Goal: Task Accomplishment & Management: Use online tool/utility

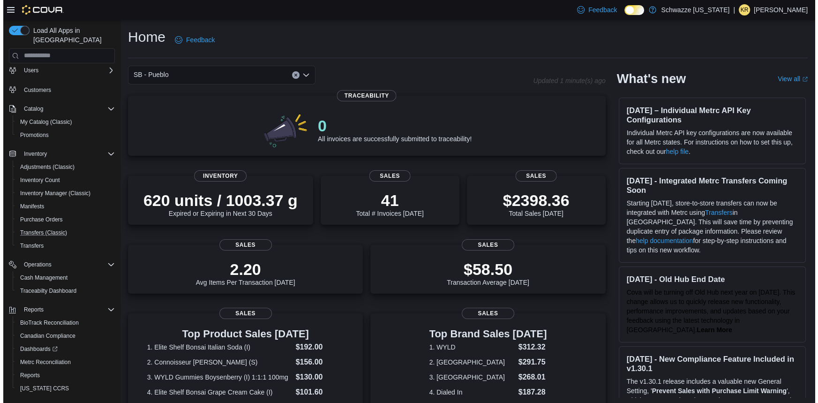
scroll to position [37, 0]
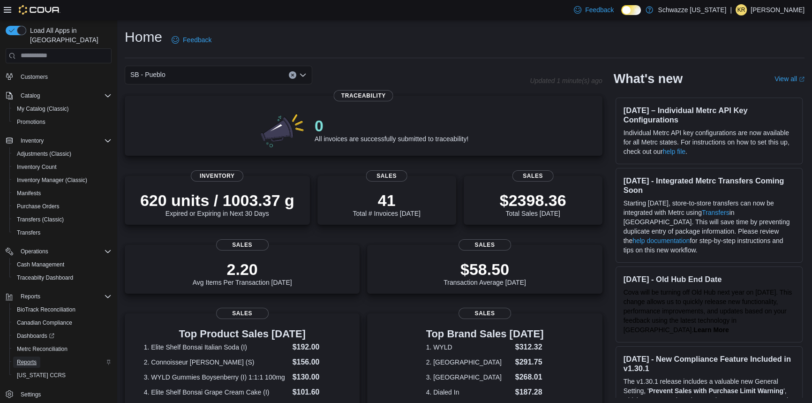
click at [28, 358] on span "Reports" at bounding box center [27, 361] width 20 height 7
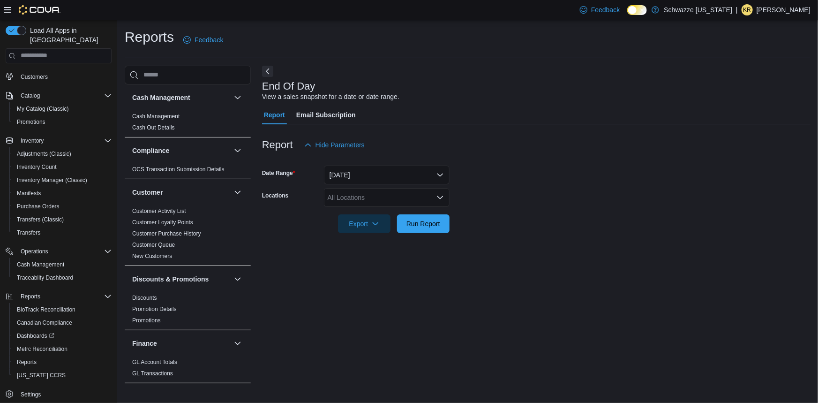
click at [437, 196] on icon "Open list of options" at bounding box center [440, 197] width 6 height 3
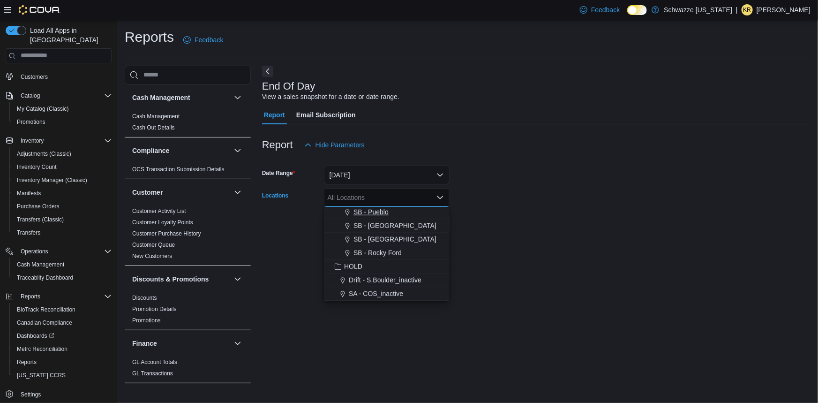
click at [383, 213] on span "SB - Pueblo" at bounding box center [370, 211] width 35 height 9
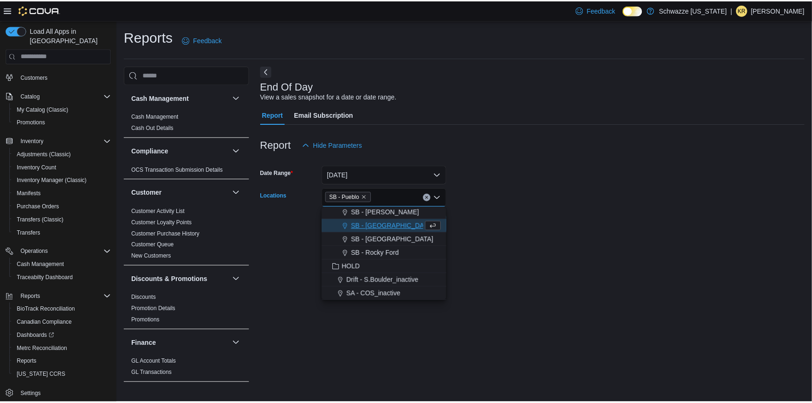
scroll to position [436, 0]
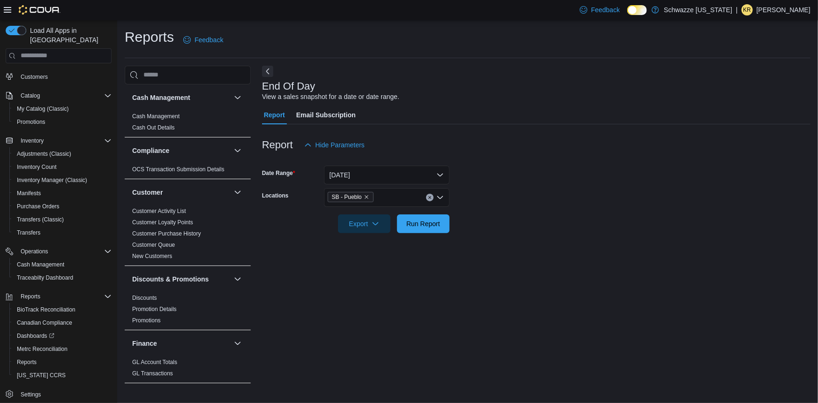
drag, startPoint x: 564, startPoint y: 227, endPoint x: 544, endPoint y: 223, distance: 20.1
click at [544, 223] on form "Date Range [DATE] Locations SB - Pueblo Export Run Report" at bounding box center [536, 193] width 548 height 79
click at [422, 228] on span "Run Report" at bounding box center [423, 223] width 41 height 19
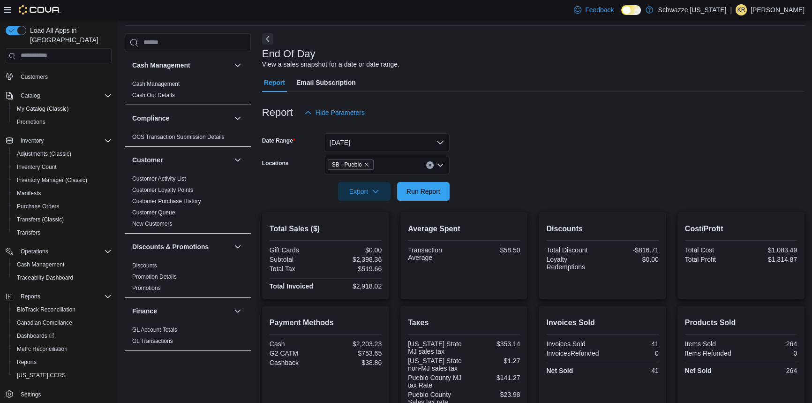
scroll to position [85, 0]
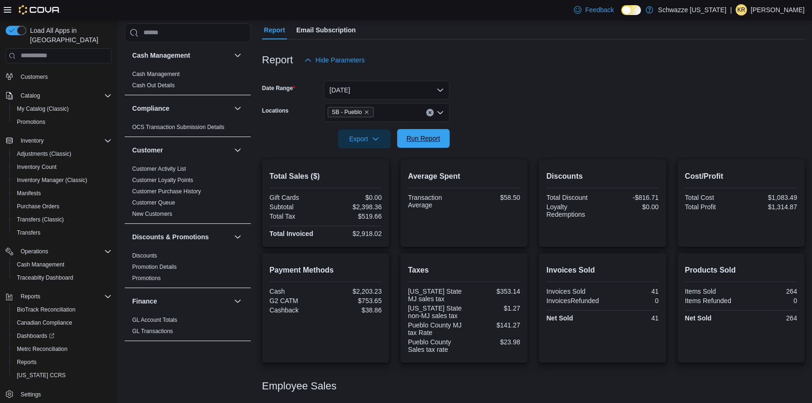
click at [421, 142] on span "Run Report" at bounding box center [423, 138] width 34 height 9
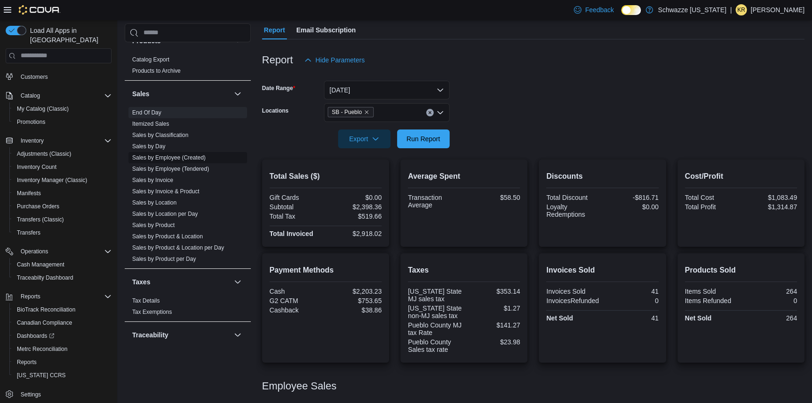
scroll to position [600, 0]
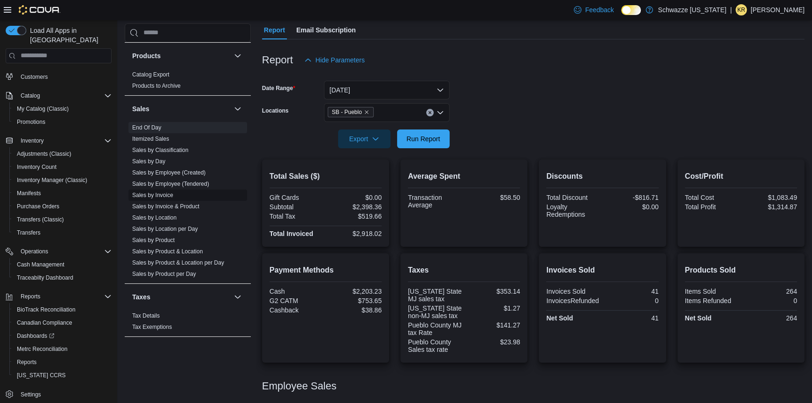
click at [161, 194] on link "Sales by Invoice" at bounding box center [152, 195] width 41 height 7
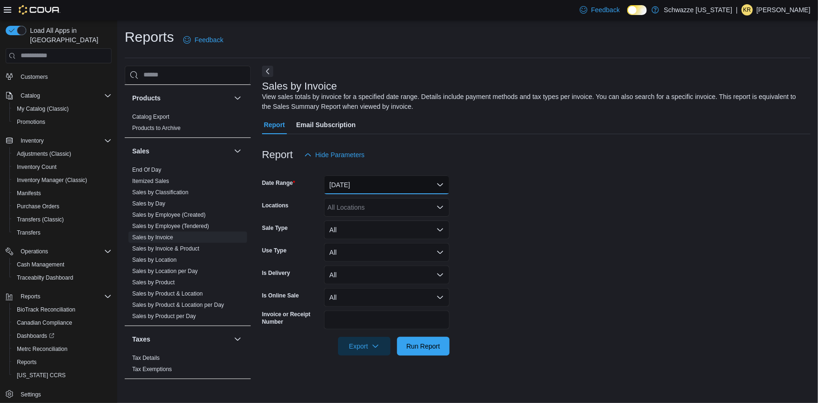
click at [334, 188] on button "[DATE]" at bounding box center [387, 184] width 126 height 19
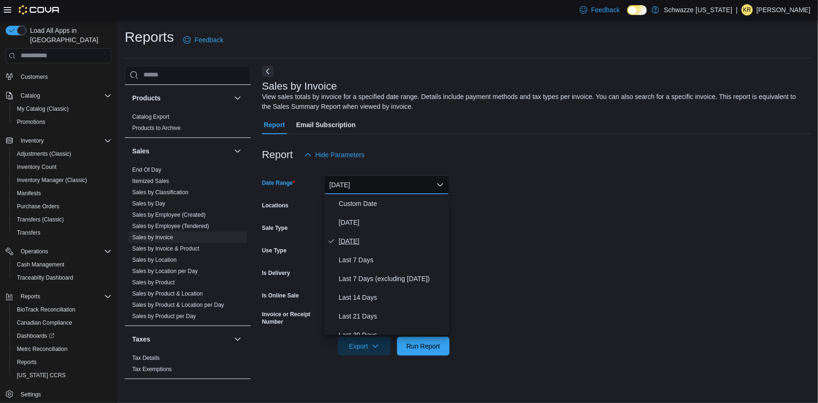
click at [348, 232] on button "[DATE]" at bounding box center [387, 240] width 126 height 19
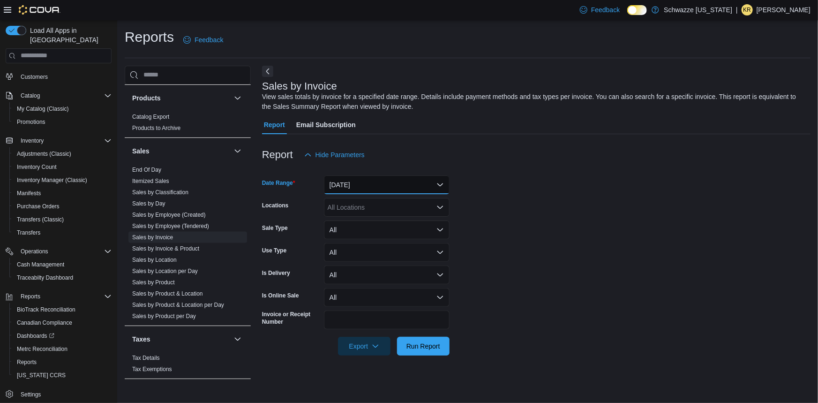
click at [333, 187] on button "[DATE]" at bounding box center [387, 184] width 126 height 19
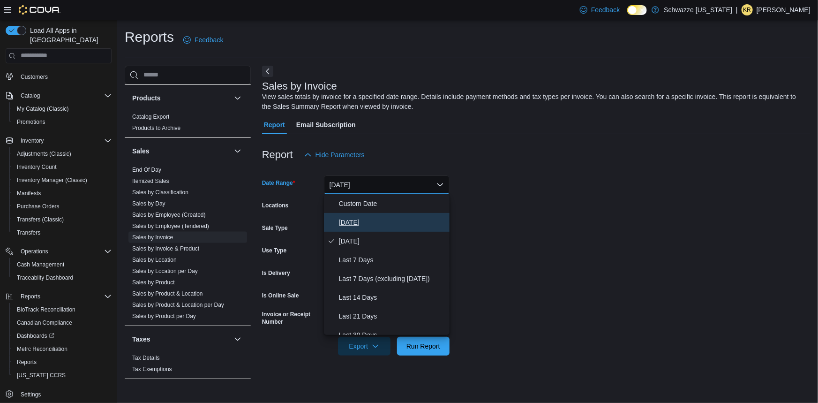
click at [351, 220] on span "[DATE]" at bounding box center [392, 222] width 107 height 11
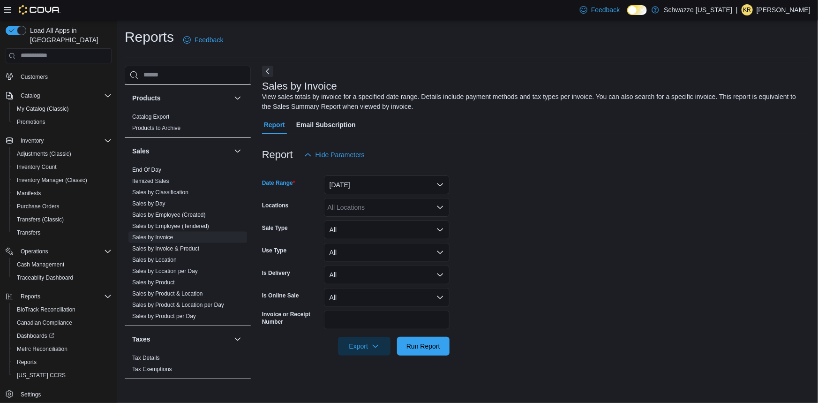
click at [346, 204] on div "All Locations" at bounding box center [387, 207] width 126 height 19
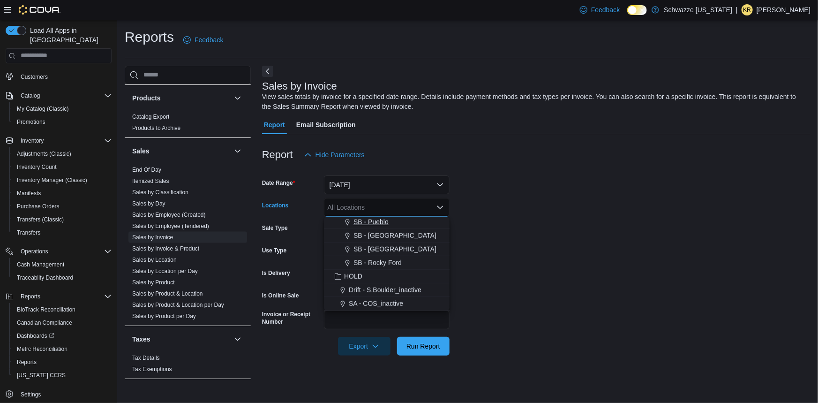
click at [369, 221] on span "SB - Pueblo" at bounding box center [370, 221] width 35 height 9
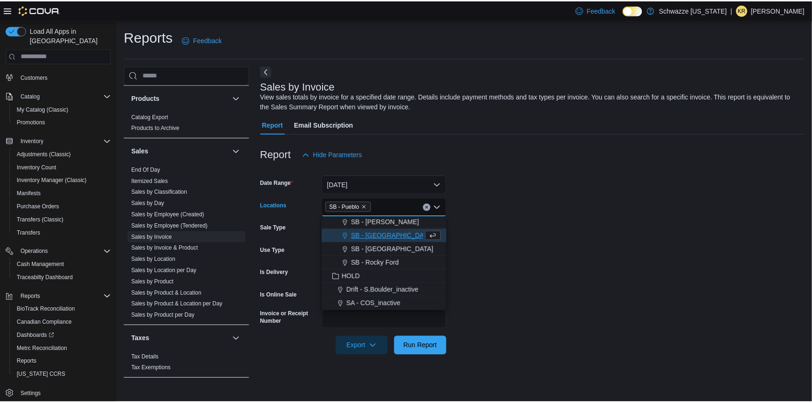
scroll to position [436, 0]
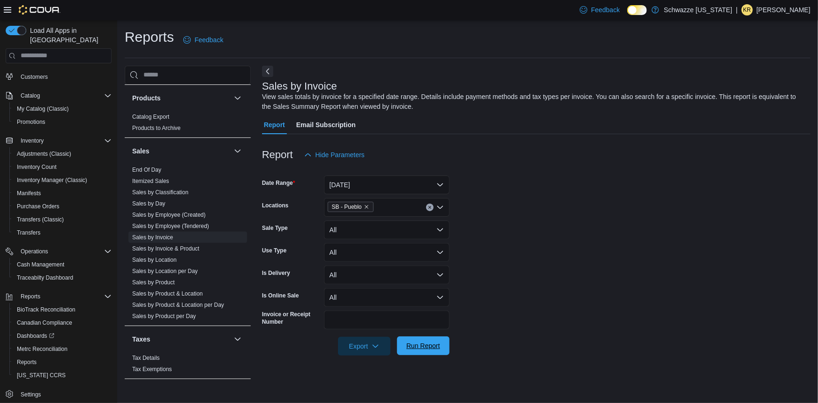
click at [421, 343] on span "Run Report" at bounding box center [423, 345] width 34 height 9
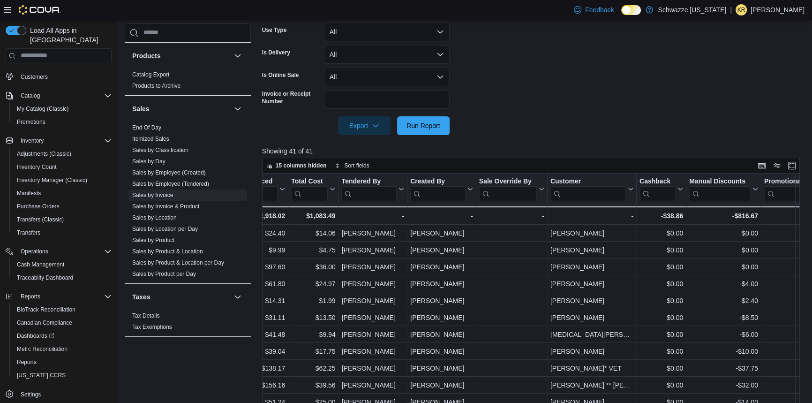
scroll to position [0, 580]
click at [375, 197] on input "search" at bounding box center [370, 193] width 55 height 15
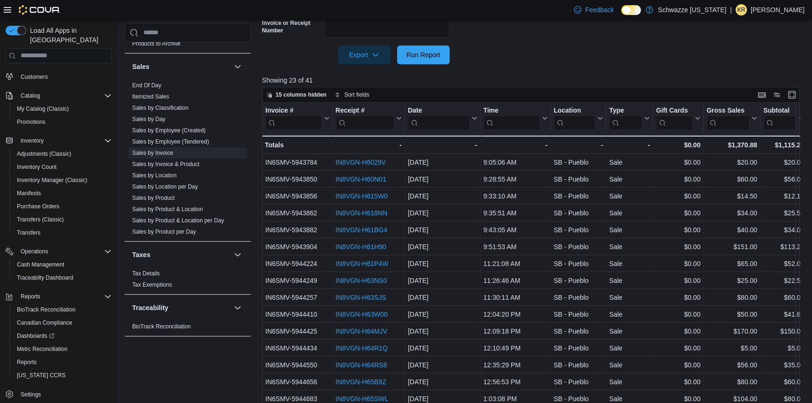
scroll to position [305, 0]
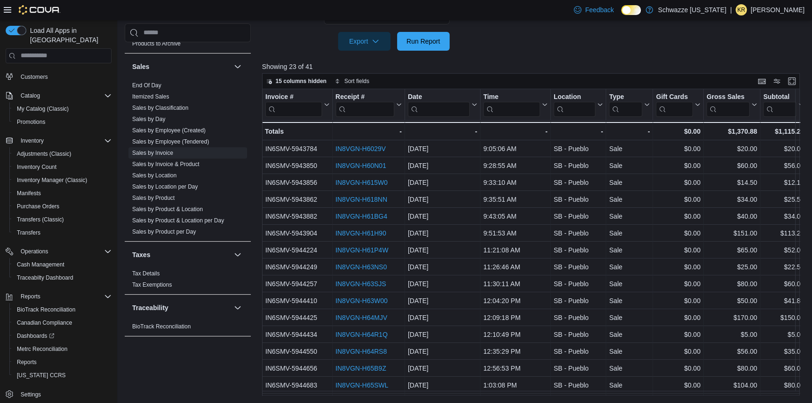
type input "****"
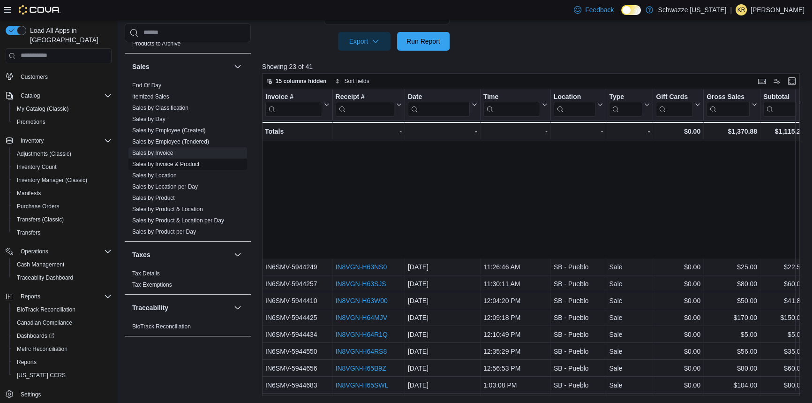
scroll to position [137, 0]
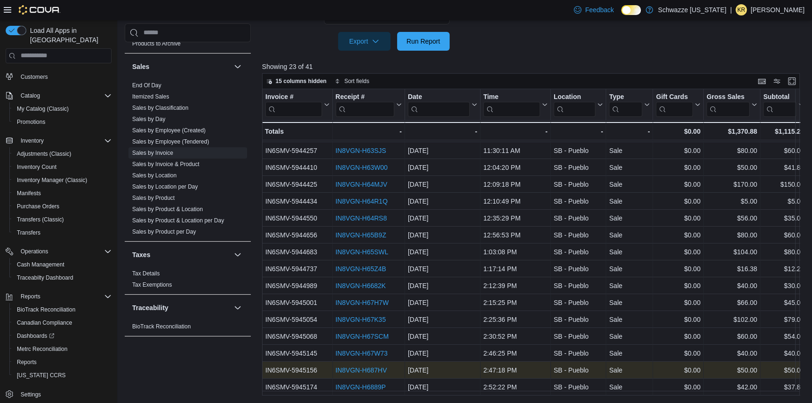
click at [347, 366] on link "IN8VGN-H687HV" at bounding box center [361, 369] width 52 height 7
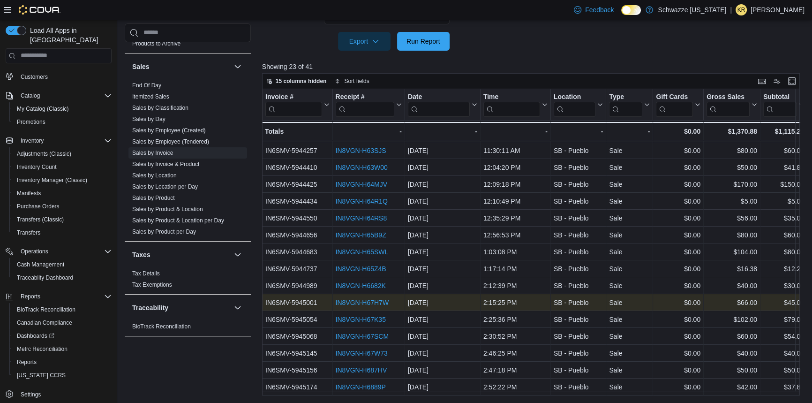
click at [370, 299] on link "IN8VGN-H67H7W" at bounding box center [361, 302] width 53 height 7
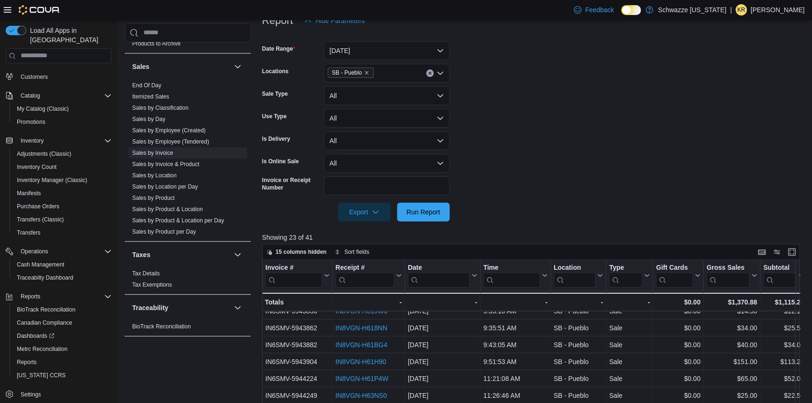
scroll to position [0, 0]
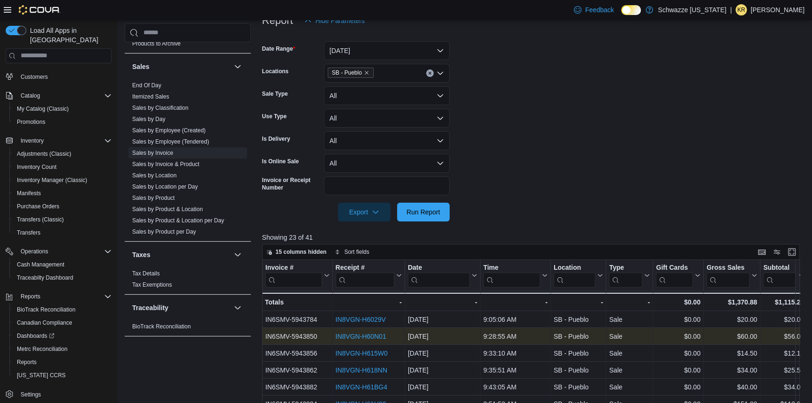
click at [375, 336] on link "IN8VGN-H60N01" at bounding box center [360, 335] width 51 height 7
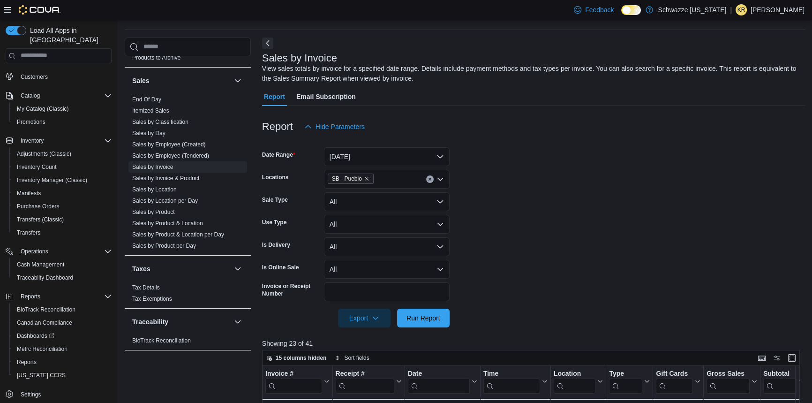
scroll to position [6, 0]
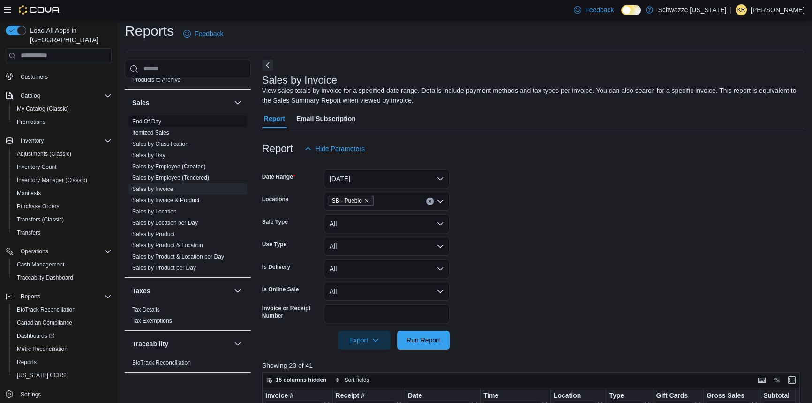
click at [145, 118] on link "End Of Day" at bounding box center [146, 121] width 29 height 7
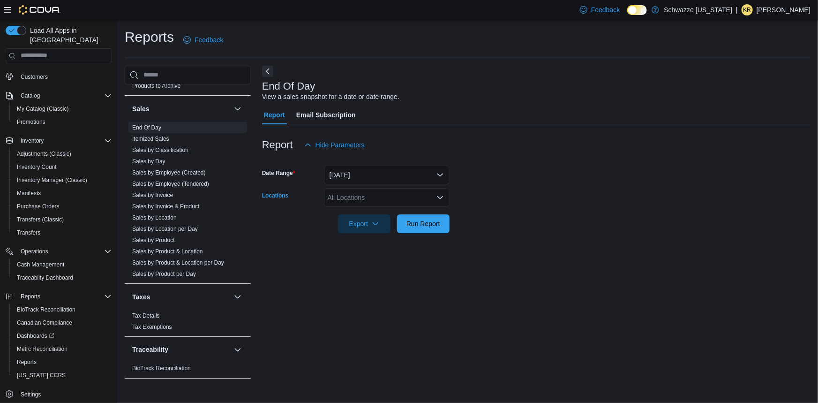
click at [388, 195] on div "All Locations" at bounding box center [387, 197] width 126 height 19
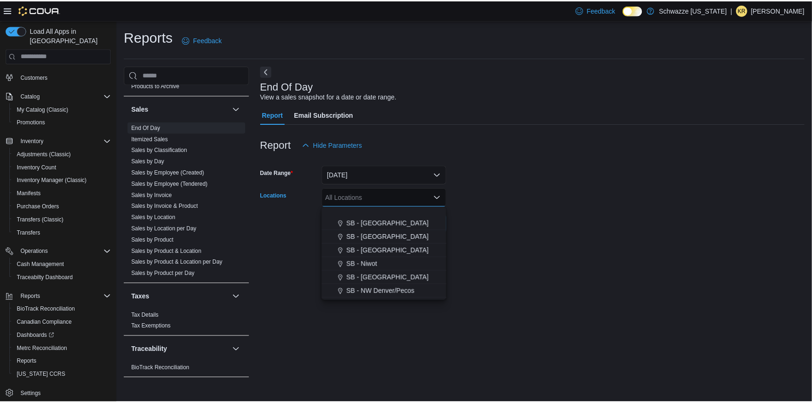
scroll to position [426, 0]
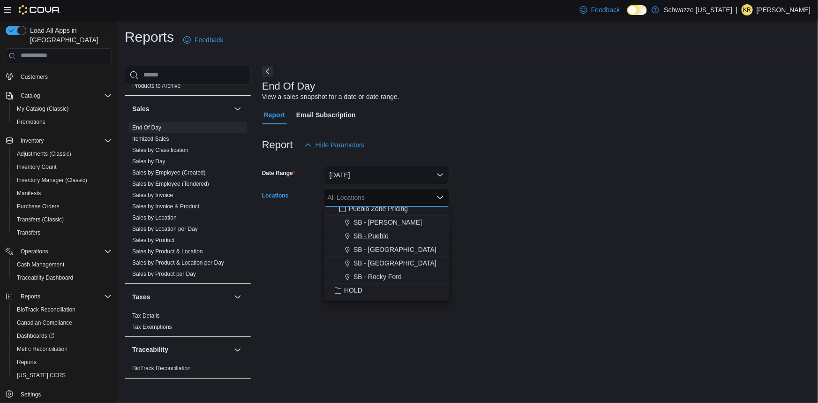
click at [371, 233] on span "SB - Pueblo" at bounding box center [370, 235] width 35 height 9
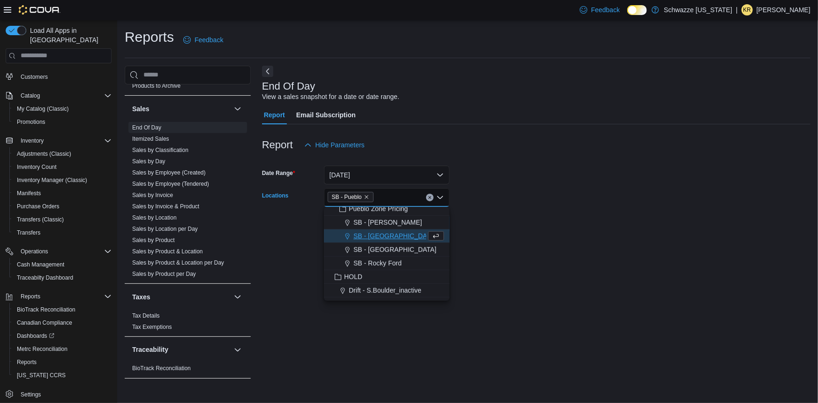
drag, startPoint x: 523, startPoint y: 239, endPoint x: 493, endPoint y: 238, distance: 30.5
click at [515, 237] on div at bounding box center [536, 238] width 548 height 11
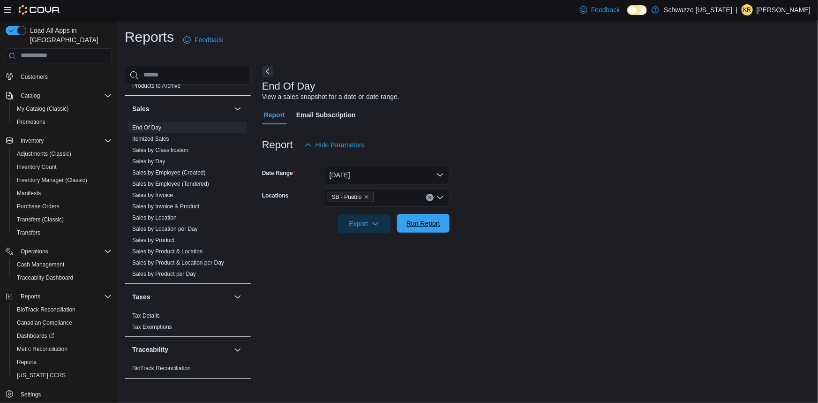
click at [430, 219] on span "Run Report" at bounding box center [423, 222] width 34 height 9
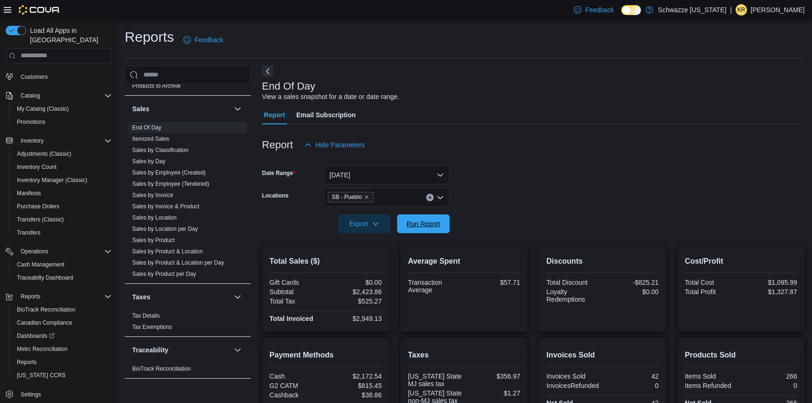
drag, startPoint x: 418, startPoint y: 218, endPoint x: 414, endPoint y: 234, distance: 16.0
click at [418, 219] on span "Run Report" at bounding box center [423, 223] width 34 height 9
click at [418, 244] on div "Average Spent Transaction Average $57.71" at bounding box center [463, 287] width 127 height 87
click at [428, 222] on span "Run Report" at bounding box center [423, 222] width 34 height 9
click at [419, 224] on span "Run Report" at bounding box center [423, 222] width 34 height 9
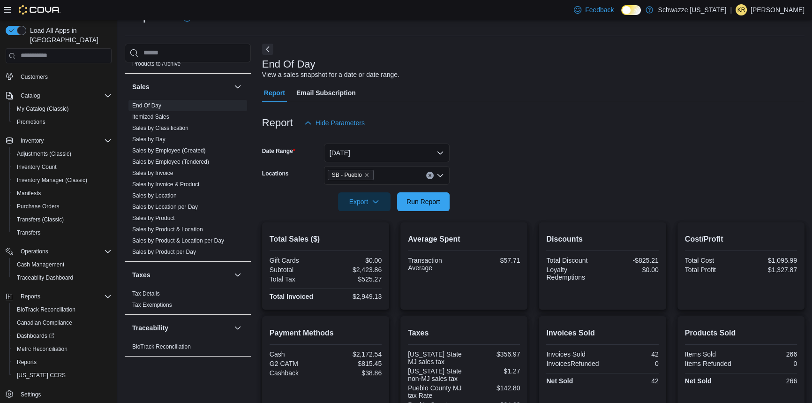
scroll to position [42, 0]
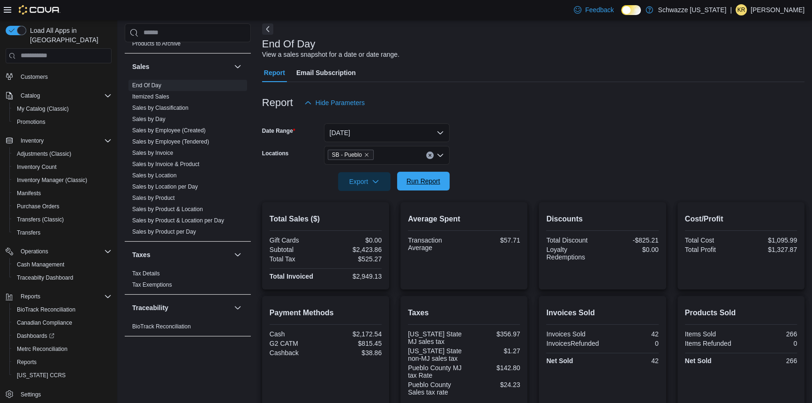
click at [428, 182] on span "Run Report" at bounding box center [423, 180] width 34 height 9
click at [418, 177] on span "Run Report" at bounding box center [423, 180] width 34 height 9
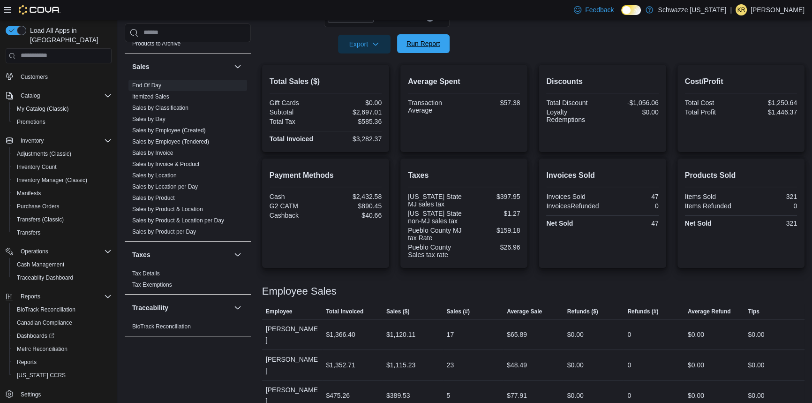
click at [435, 47] on span "Run Report" at bounding box center [423, 43] width 34 height 9
click at [411, 47] on span "Run Report" at bounding box center [423, 43] width 34 height 9
click at [364, 44] on span "Export" at bounding box center [363, 43] width 41 height 19
click at [370, 83] on span "Export to Pdf" at bounding box center [365, 81] width 42 height 7
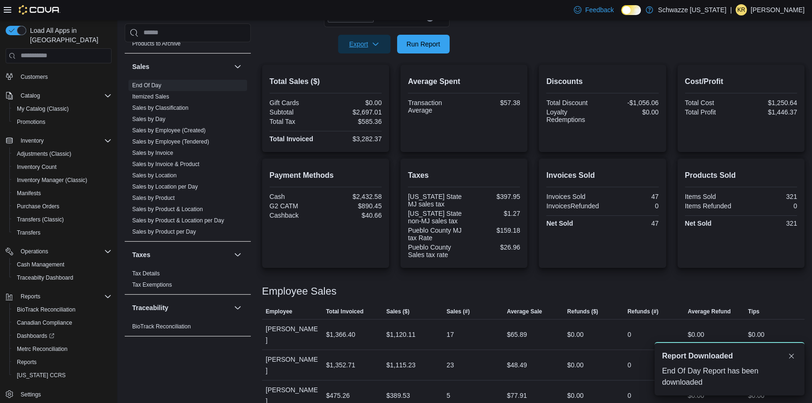
scroll to position [0, 0]
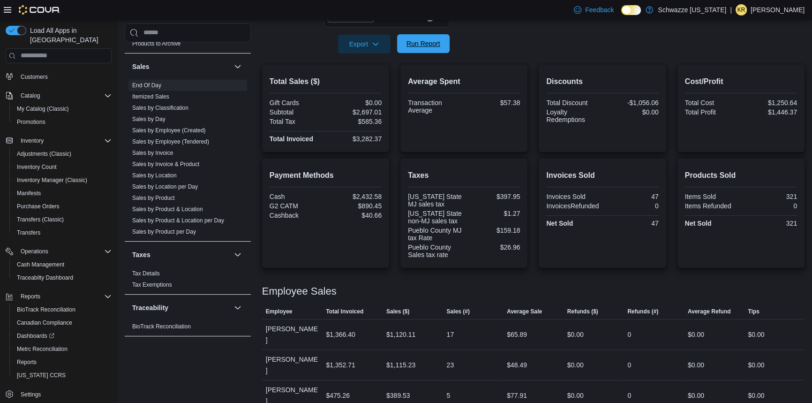
click at [420, 42] on span "Run Report" at bounding box center [423, 43] width 34 height 9
click at [418, 39] on span "Run Report" at bounding box center [423, 43] width 41 height 19
click at [444, 42] on button "Run Report" at bounding box center [423, 43] width 52 height 19
click at [422, 47] on span "Run Report" at bounding box center [423, 43] width 34 height 9
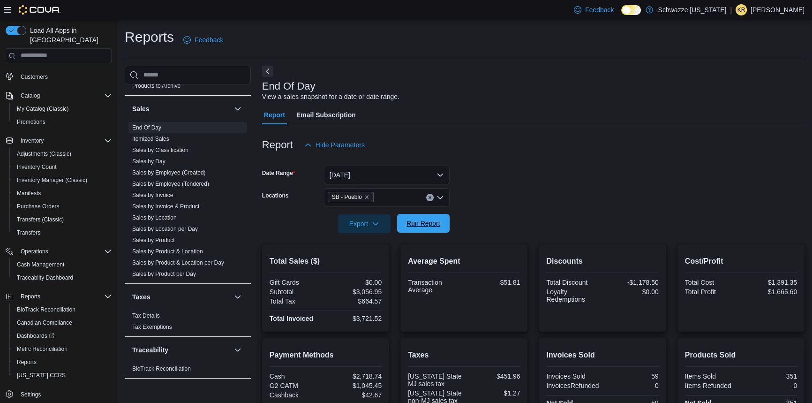
click at [416, 222] on span "Run Report" at bounding box center [423, 222] width 34 height 9
click at [438, 227] on span "Run Report" at bounding box center [423, 222] width 34 height 9
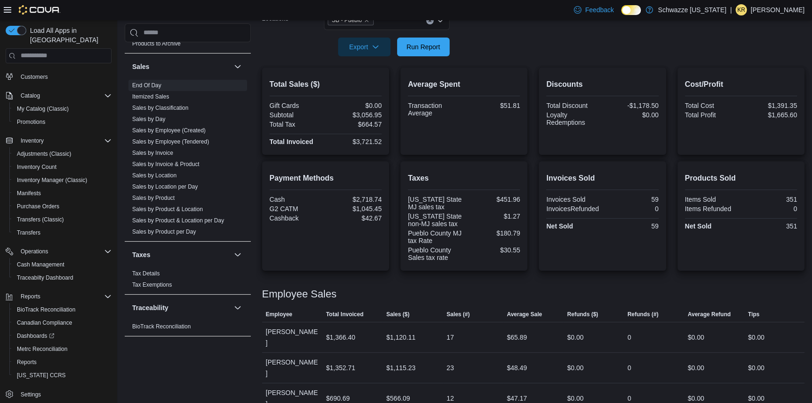
scroll to position [179, 0]
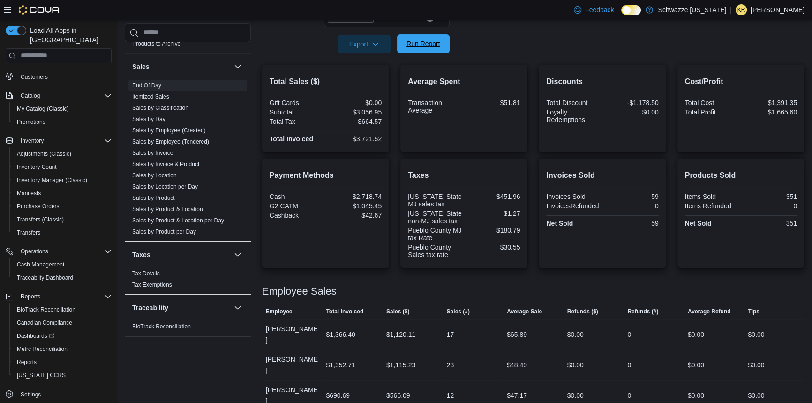
click at [431, 41] on span "Run Report" at bounding box center [423, 43] width 34 height 9
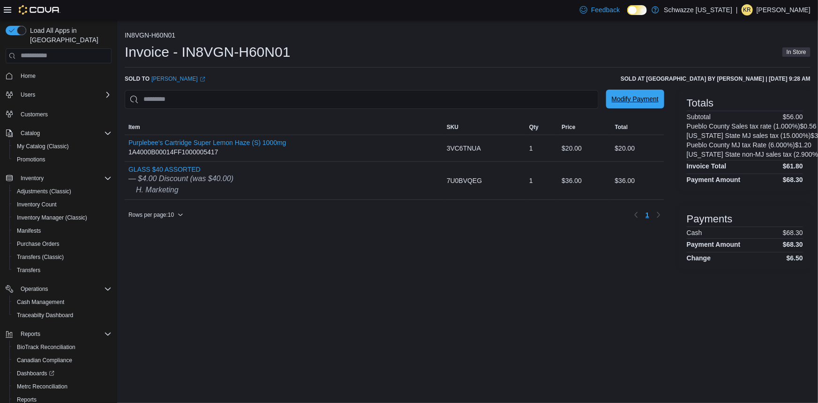
click at [627, 97] on span "Modify Payment" at bounding box center [635, 98] width 47 height 9
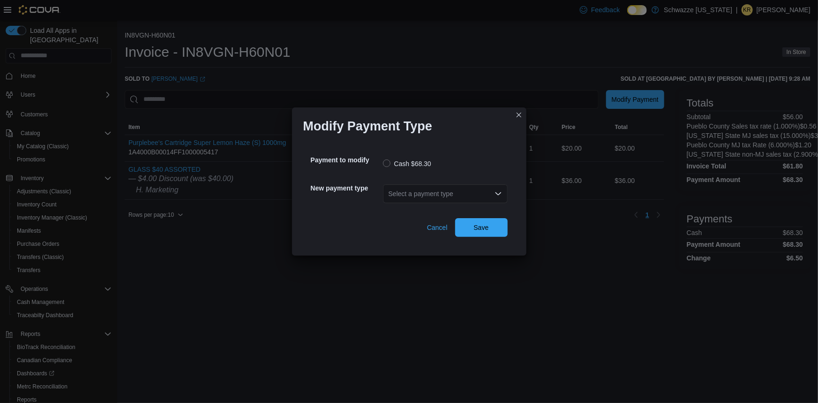
click at [422, 193] on div "Select a payment type" at bounding box center [445, 193] width 125 height 19
click at [420, 209] on span "G2 CATM" at bounding box center [451, 209] width 102 height 9
drag, startPoint x: 387, startPoint y: 279, endPoint x: 422, endPoint y: 269, distance: 36.8
click at [389, 279] on div "Modify Payment Type Payment to modify Cash $68.30 New payment type G2 CATM Comb…" at bounding box center [409, 201] width 818 height 403
click at [491, 225] on span "Save" at bounding box center [481, 226] width 41 height 19
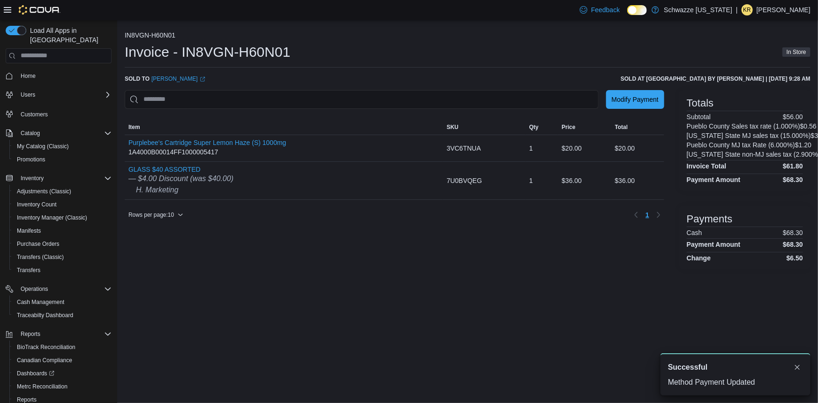
click at [538, 310] on div "IN8VGN-H60N01 Invoice - IN8VGN-H60N01 In Store Sold to Elijah Martinez (opens i…" at bounding box center [467, 211] width 701 height 382
